Goal: Task Accomplishment & Management: Use online tool/utility

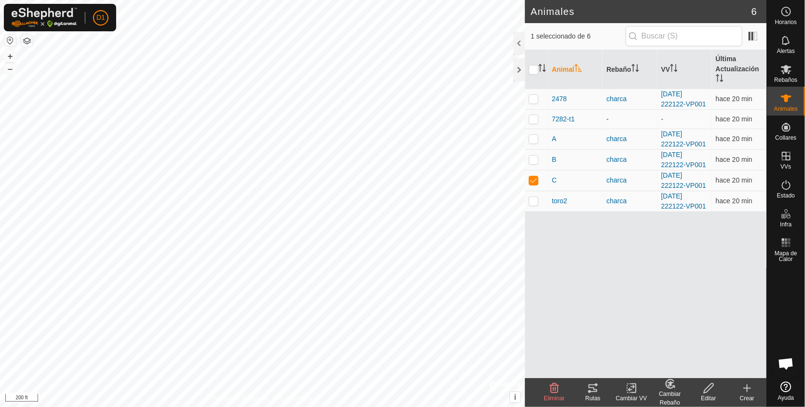
click at [591, 389] on icon at bounding box center [593, 389] width 12 height 12
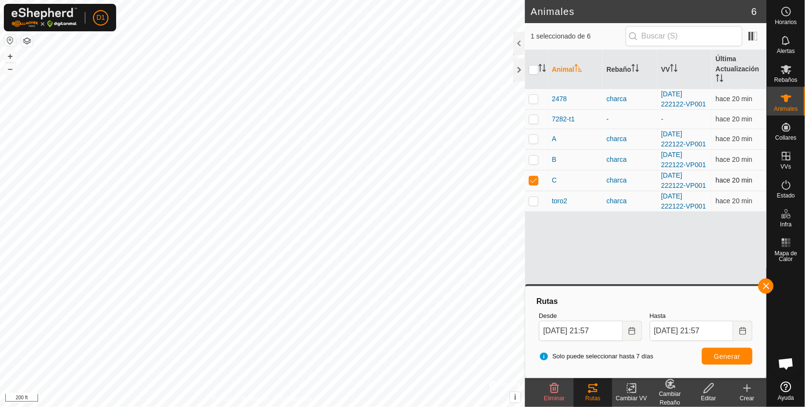
click at [533, 177] on p-checkbox at bounding box center [534, 181] width 10 height 8
checkbox input "false"
click at [531, 159] on p-checkbox at bounding box center [534, 160] width 10 height 8
click at [732, 357] on span "Generar" at bounding box center [727, 357] width 27 height 8
click at [533, 158] on p-checkbox at bounding box center [534, 160] width 10 height 8
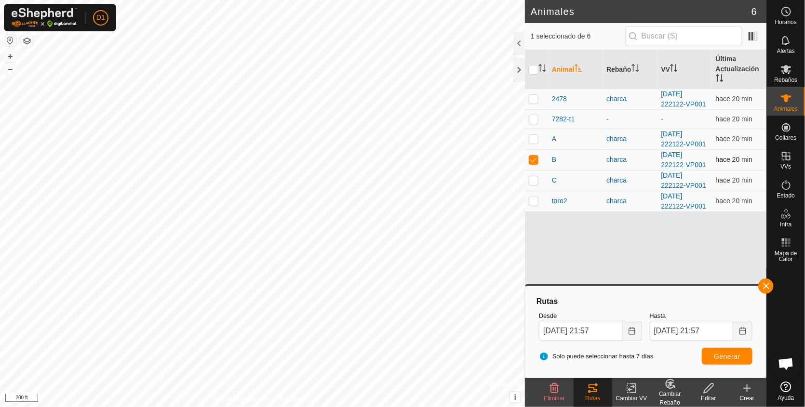
checkbox input "false"
click at [531, 142] on p-tablecheckbox at bounding box center [534, 139] width 10 height 8
checkbox input "true"
click at [732, 357] on span "Generar" at bounding box center [727, 357] width 27 height 8
click at [764, 285] on button "button" at bounding box center [766, 286] width 15 height 15
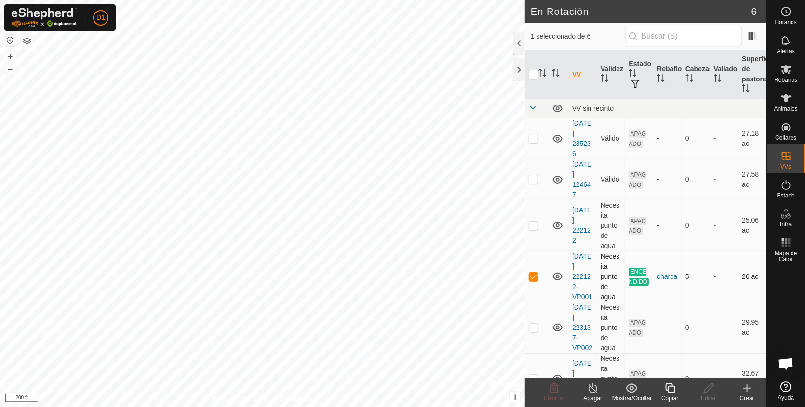
click at [533, 280] on p-checkbox at bounding box center [534, 277] width 10 height 8
checkbox input "false"
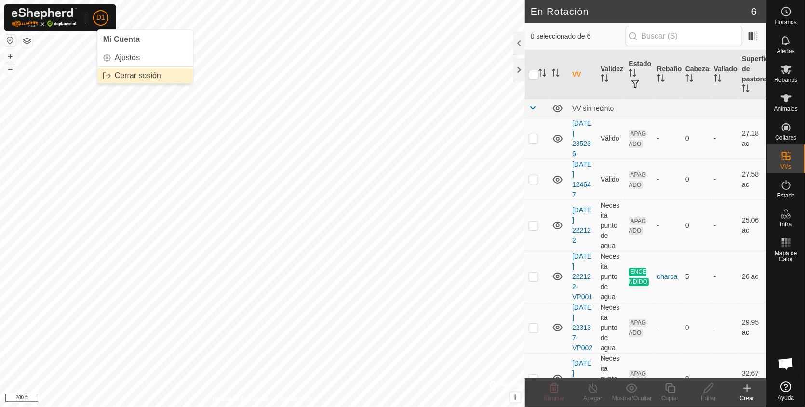
click at [146, 77] on link "Cerrar sesión" at bounding box center [144, 75] width 95 height 15
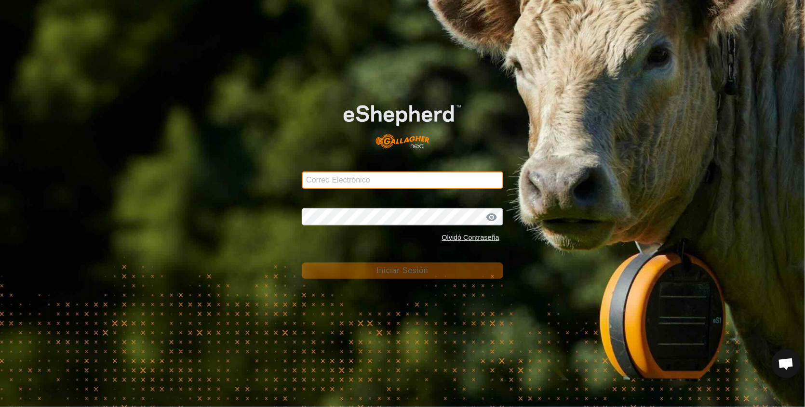
type input "[EMAIL_ADDRESS][DOMAIN_NAME]"
